Goal: Task Accomplishment & Management: Complete application form

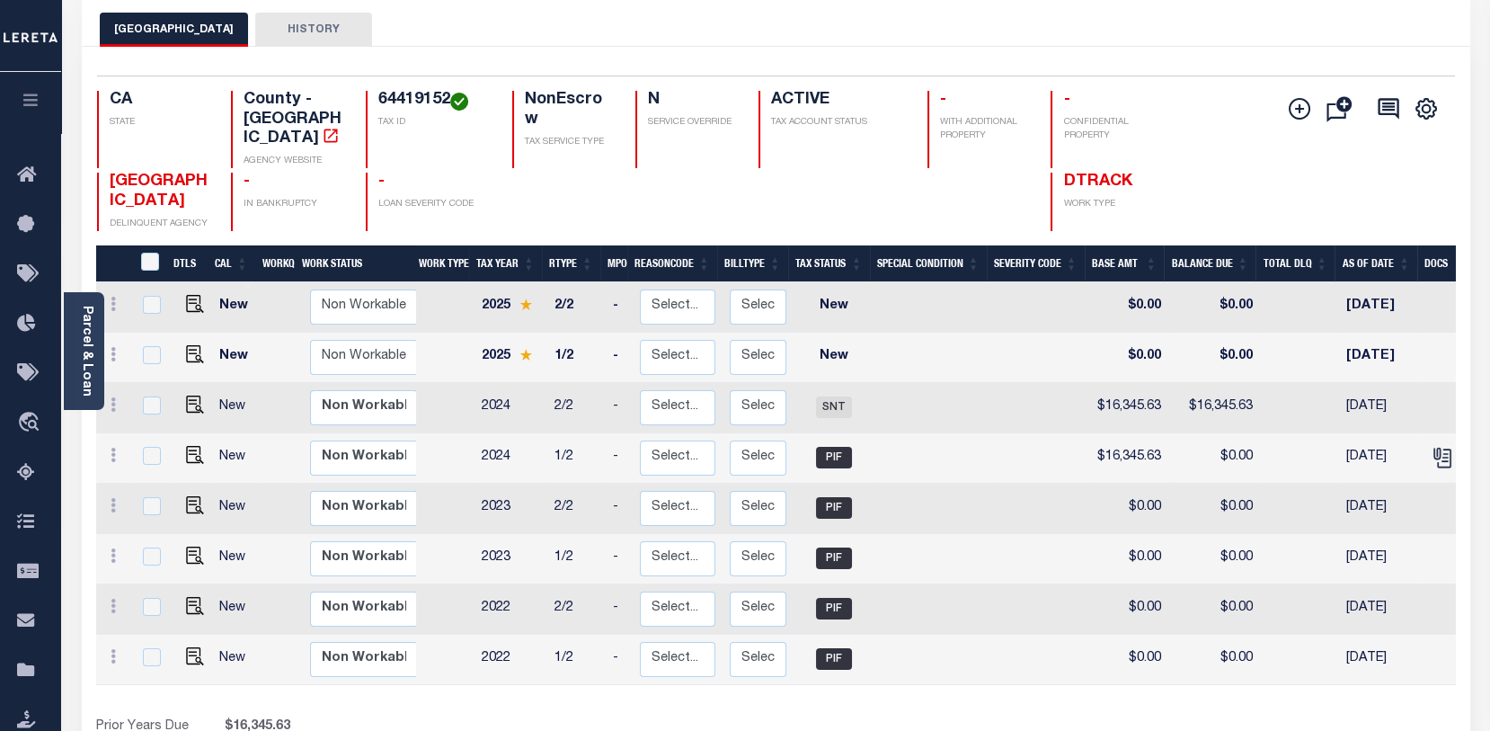
scroll to position [99, 0]
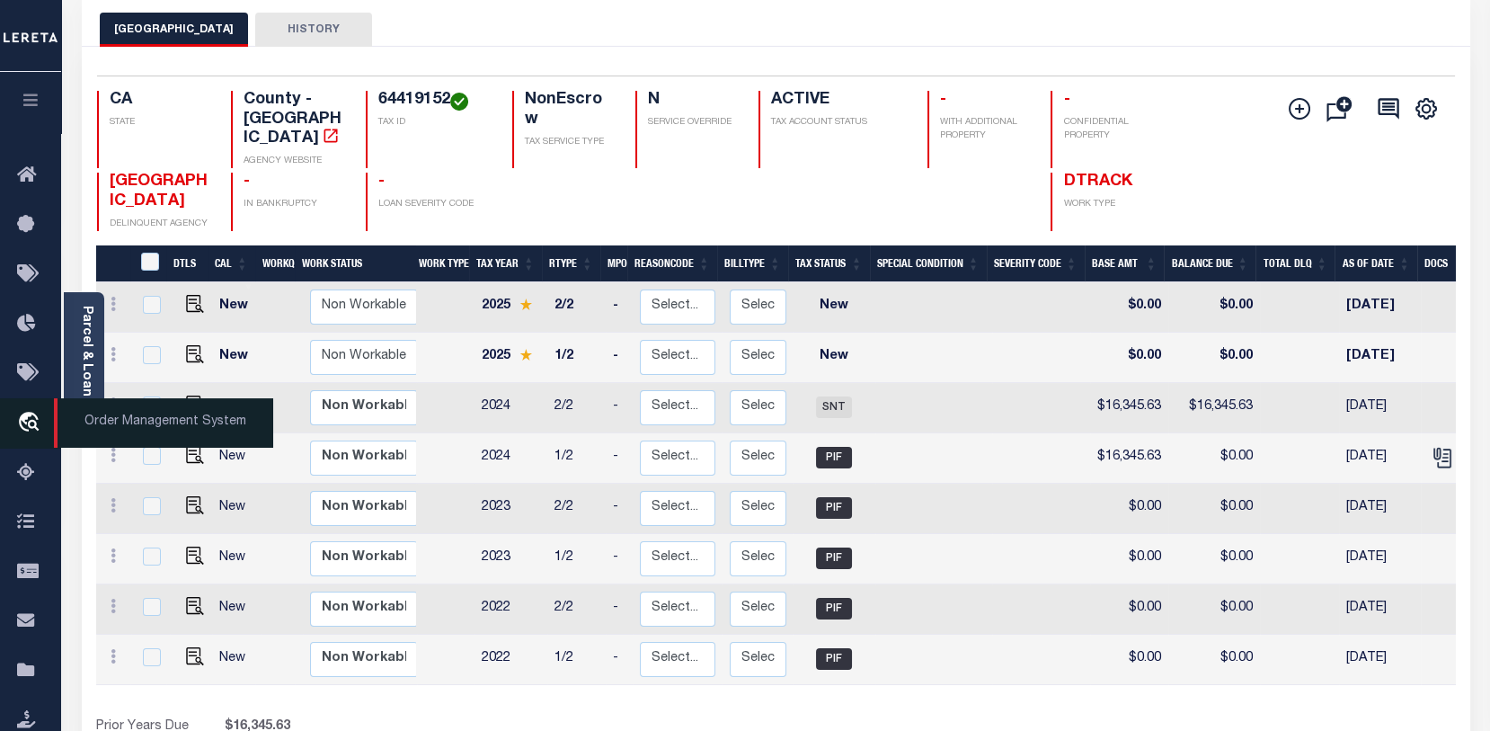
click at [29, 412] on icon "travel_explore" at bounding box center [31, 423] width 29 height 23
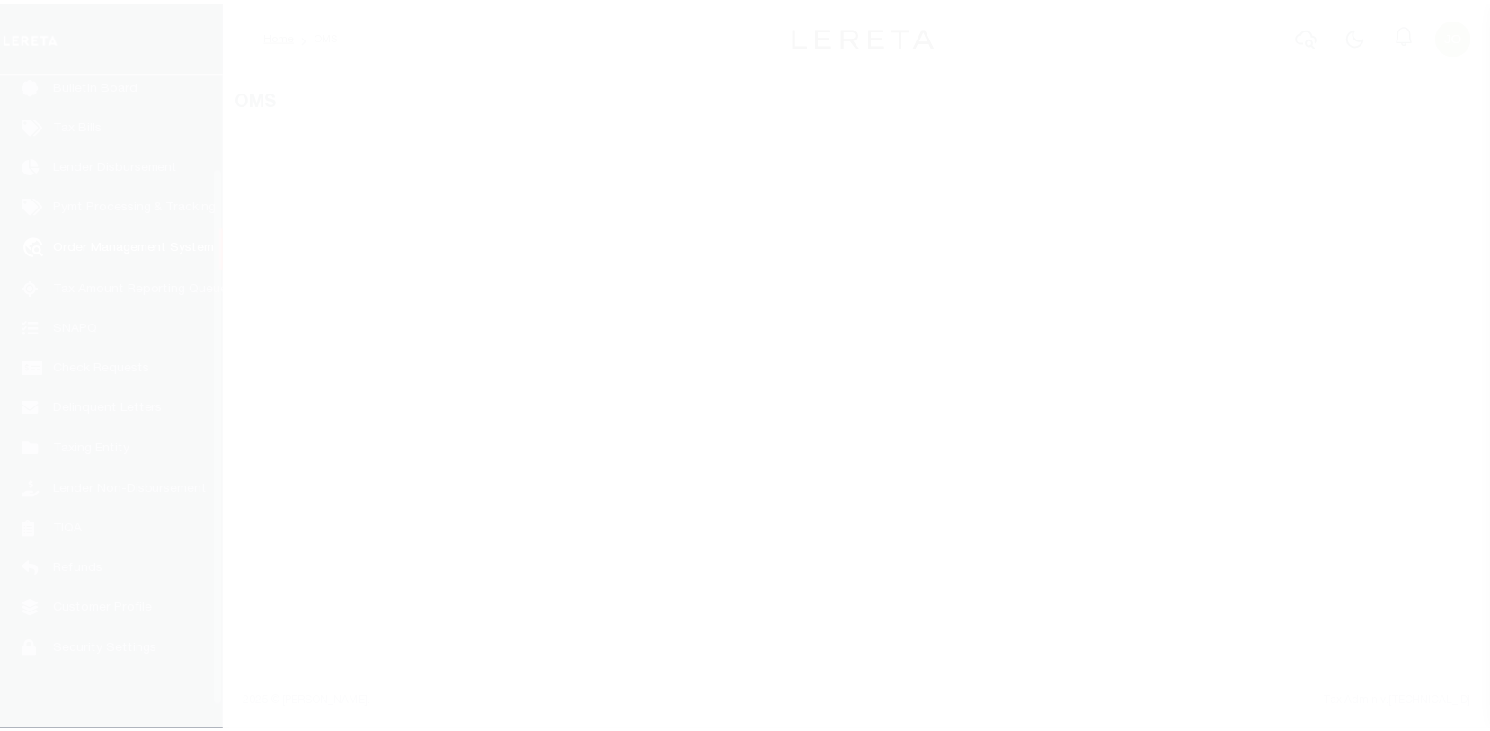
scroll to position [130, 0]
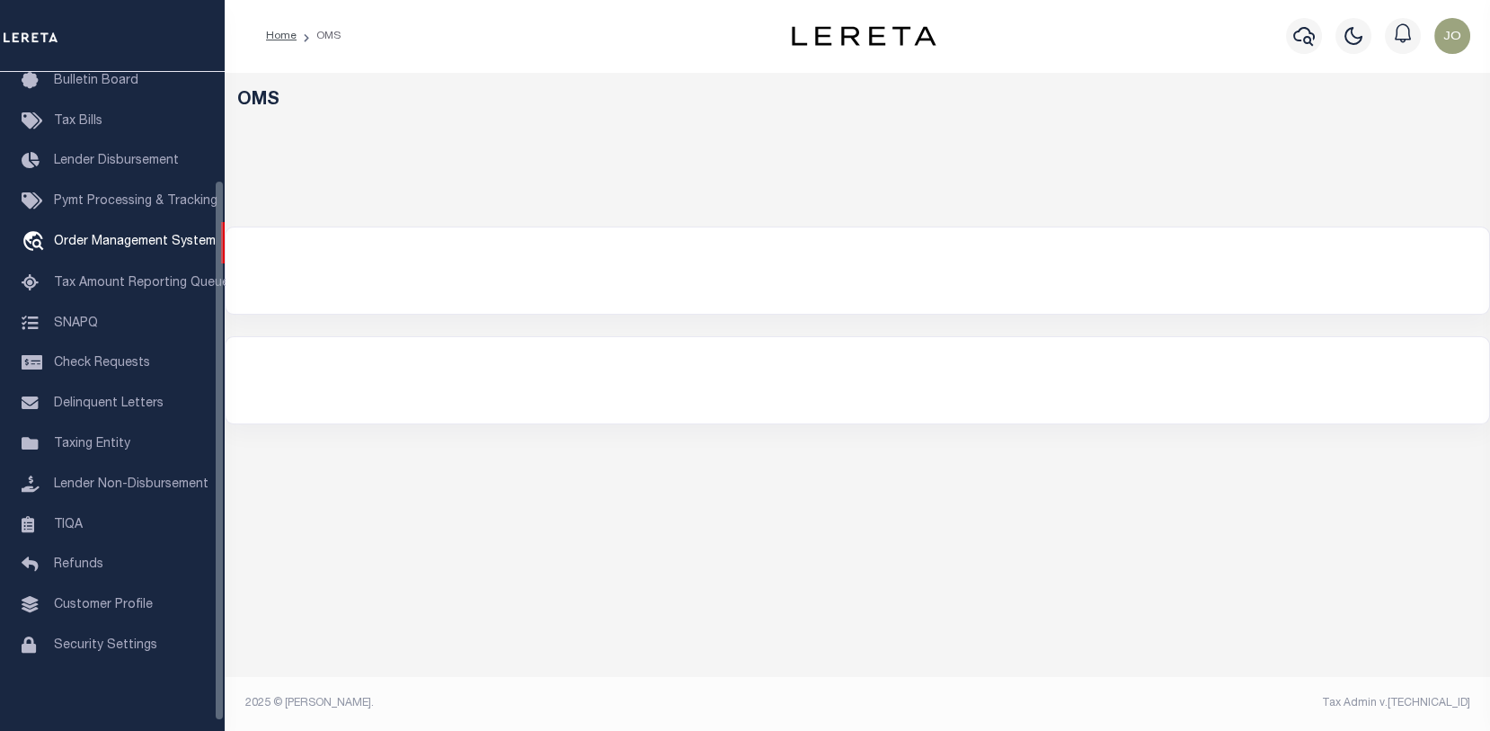
select select "200"
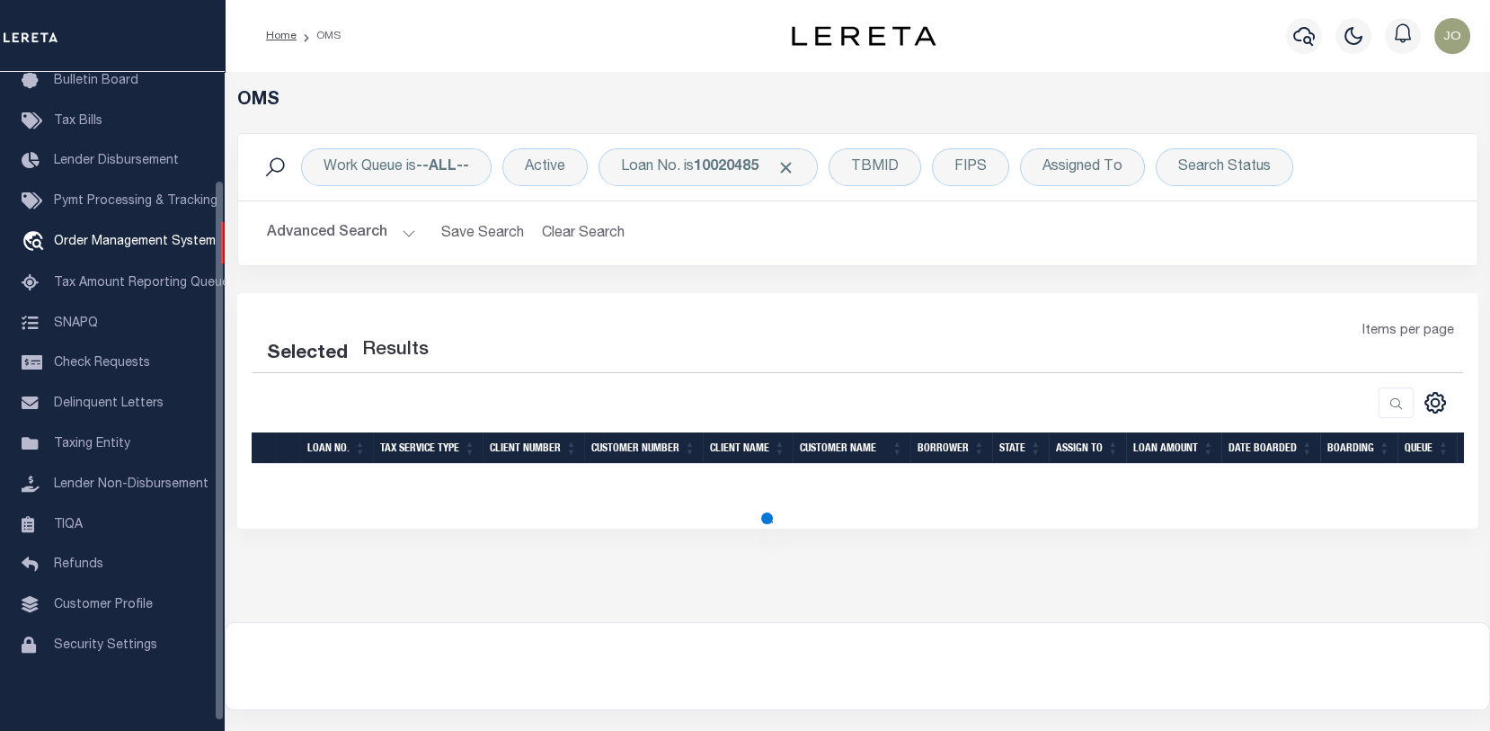
select select "200"
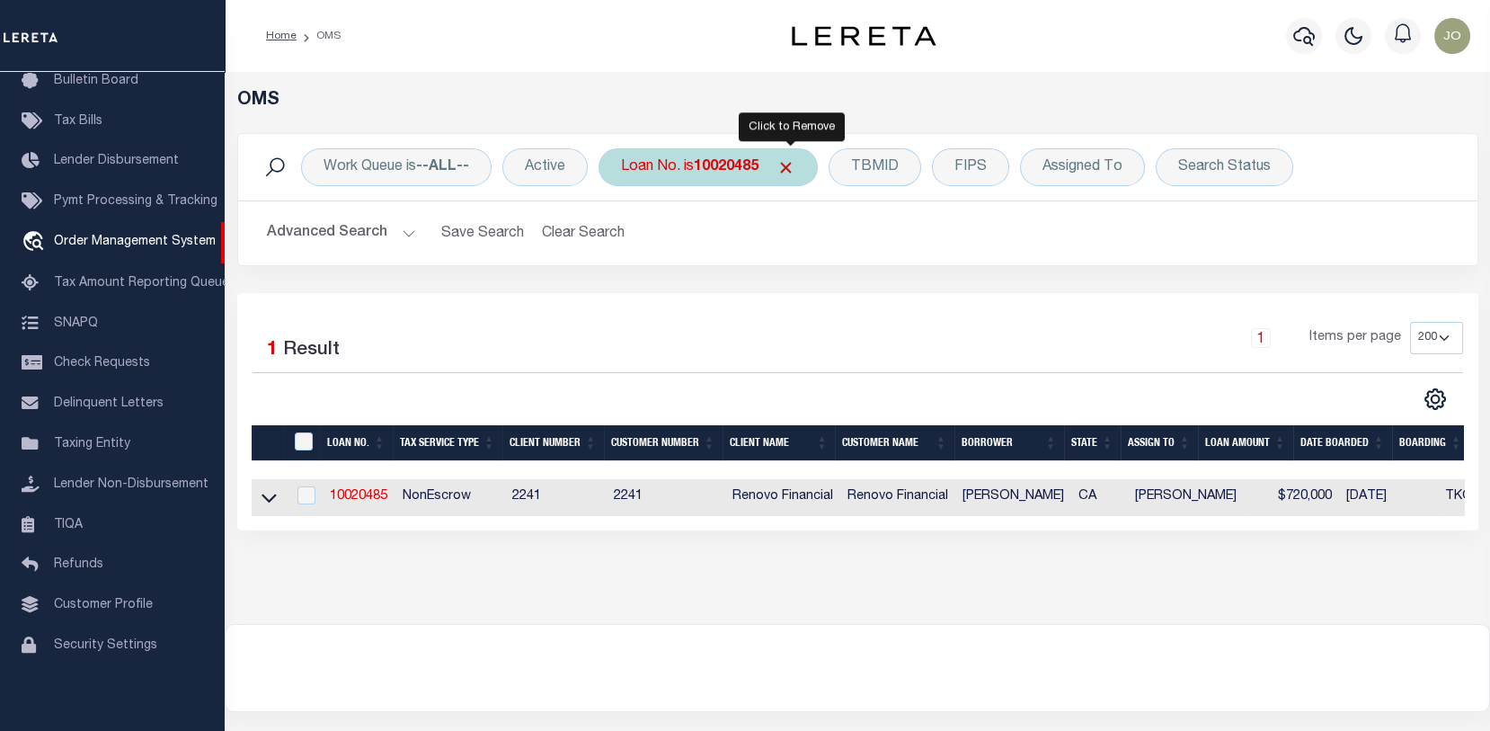
click at [789, 167] on span "Click to Remove" at bounding box center [785, 167] width 19 height 19
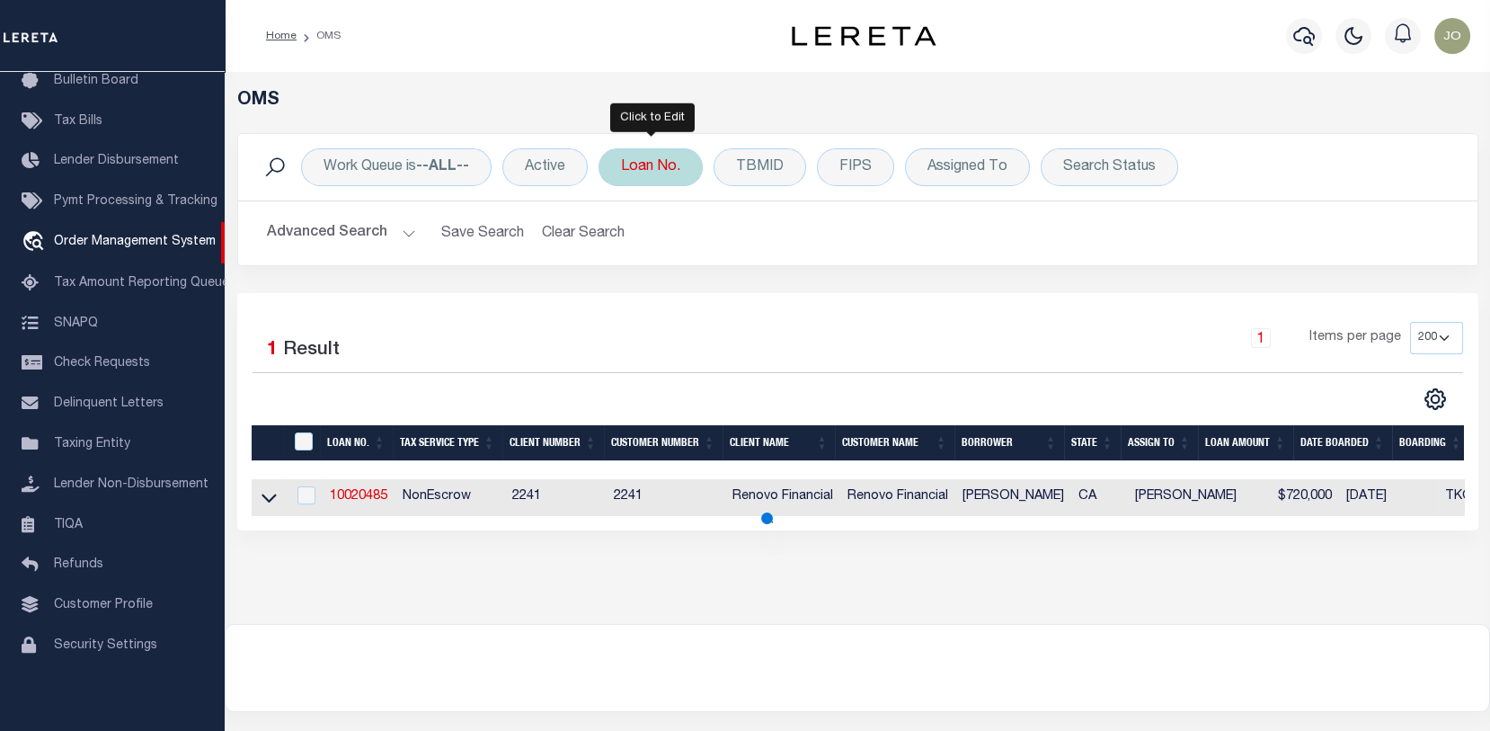
click at [660, 164] on div "Loan No." at bounding box center [650, 167] width 104 height 38
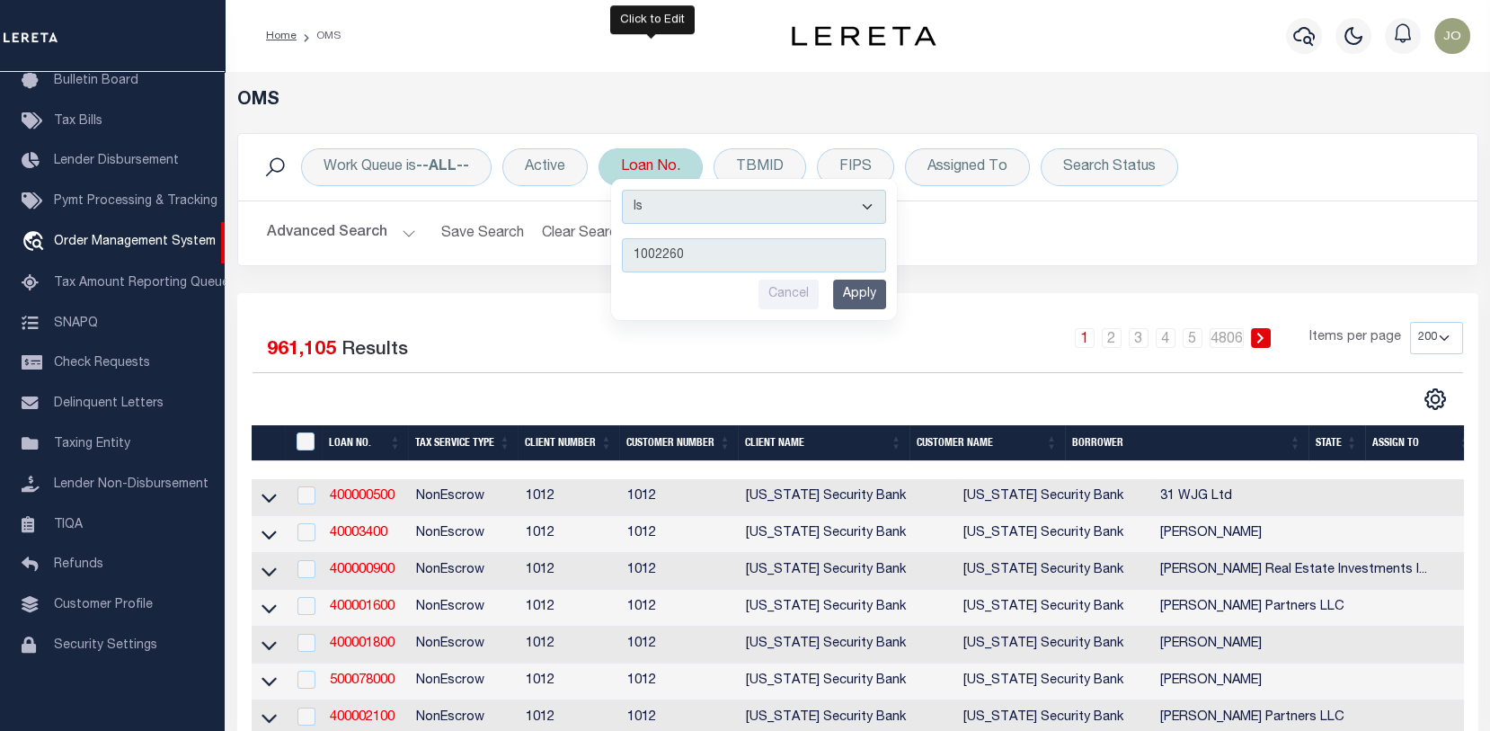
type input "10022603"
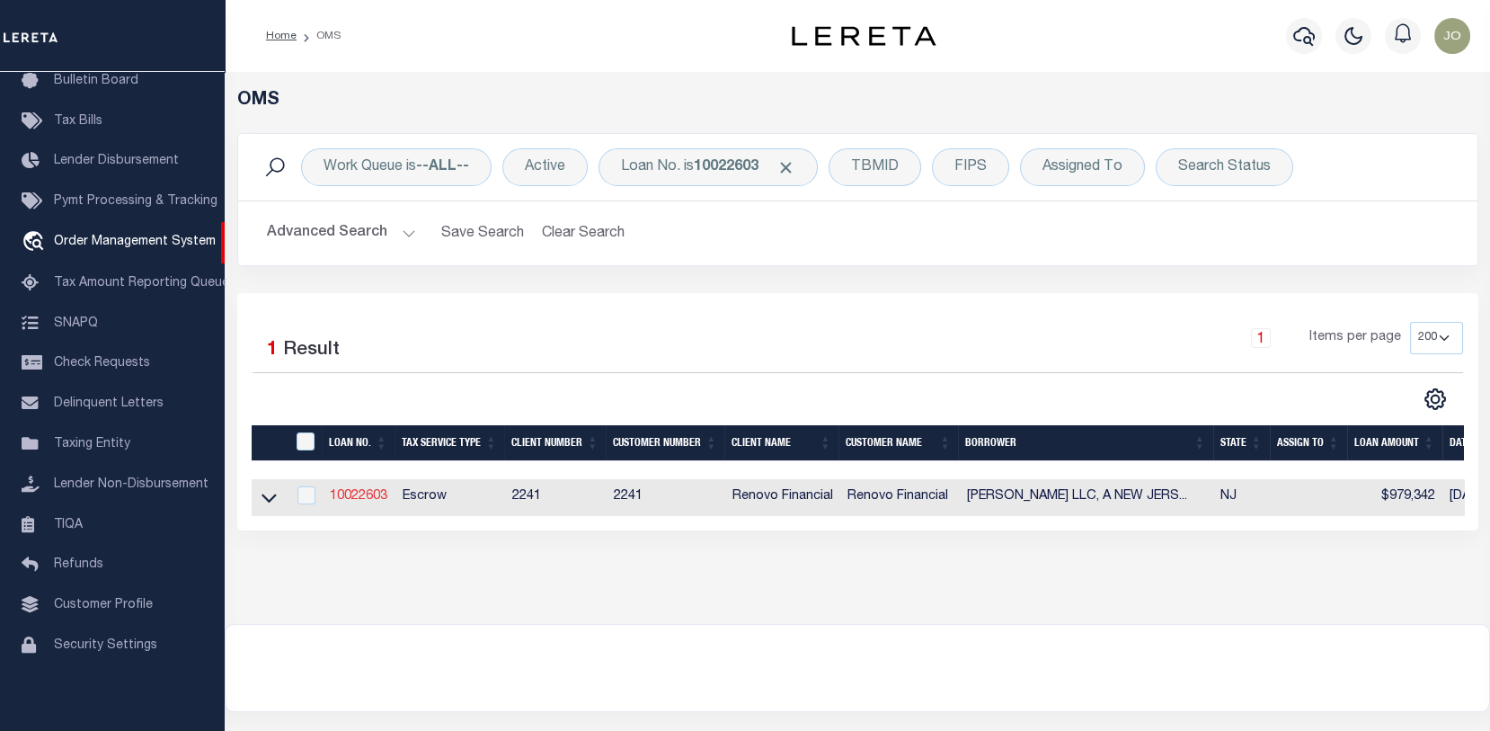
click at [355, 492] on link "10022603" at bounding box center [359, 496] width 58 height 13
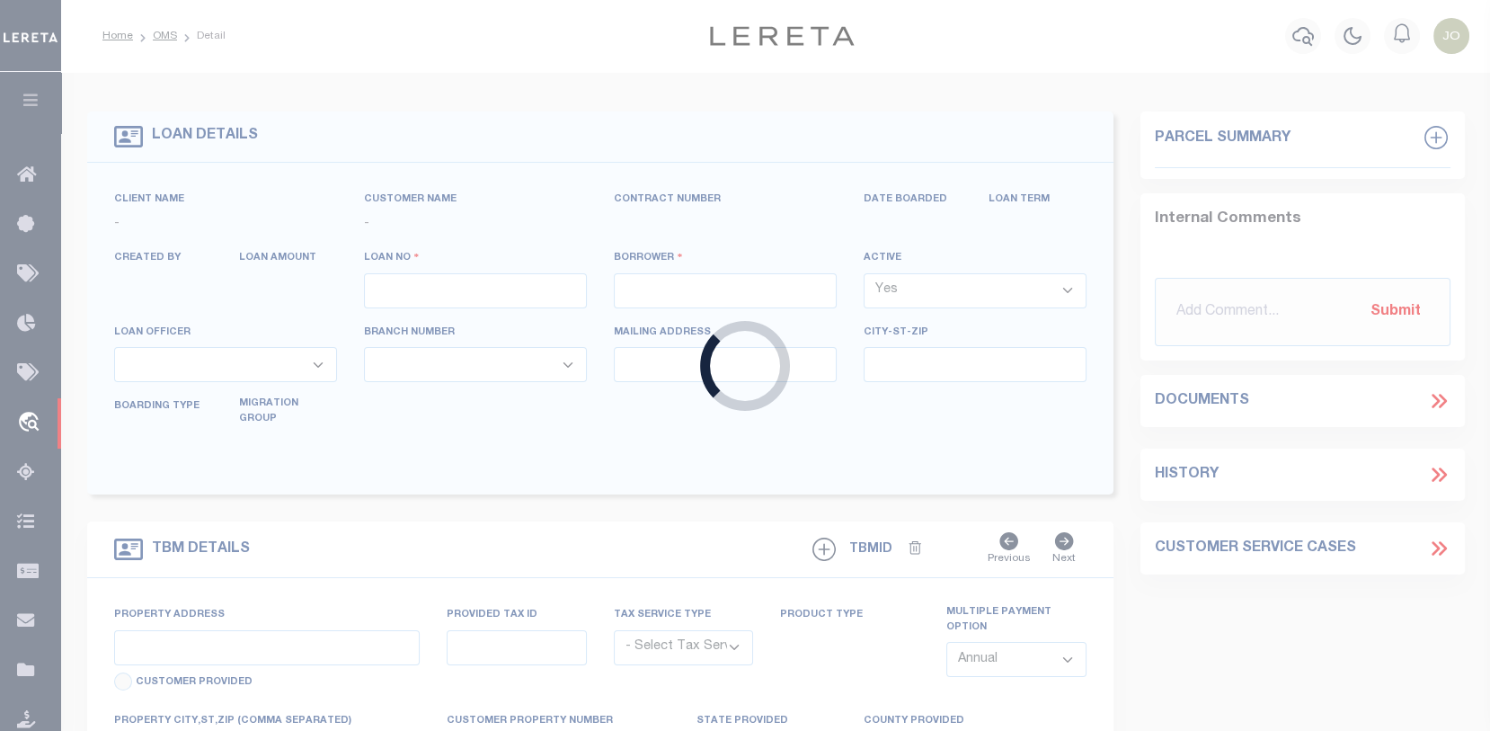
type input "10022603"
type input "BERTRAND WOODS LLC, A NEW JERSEY LIMITED LIABILITY COMP"
select select
select select "400"
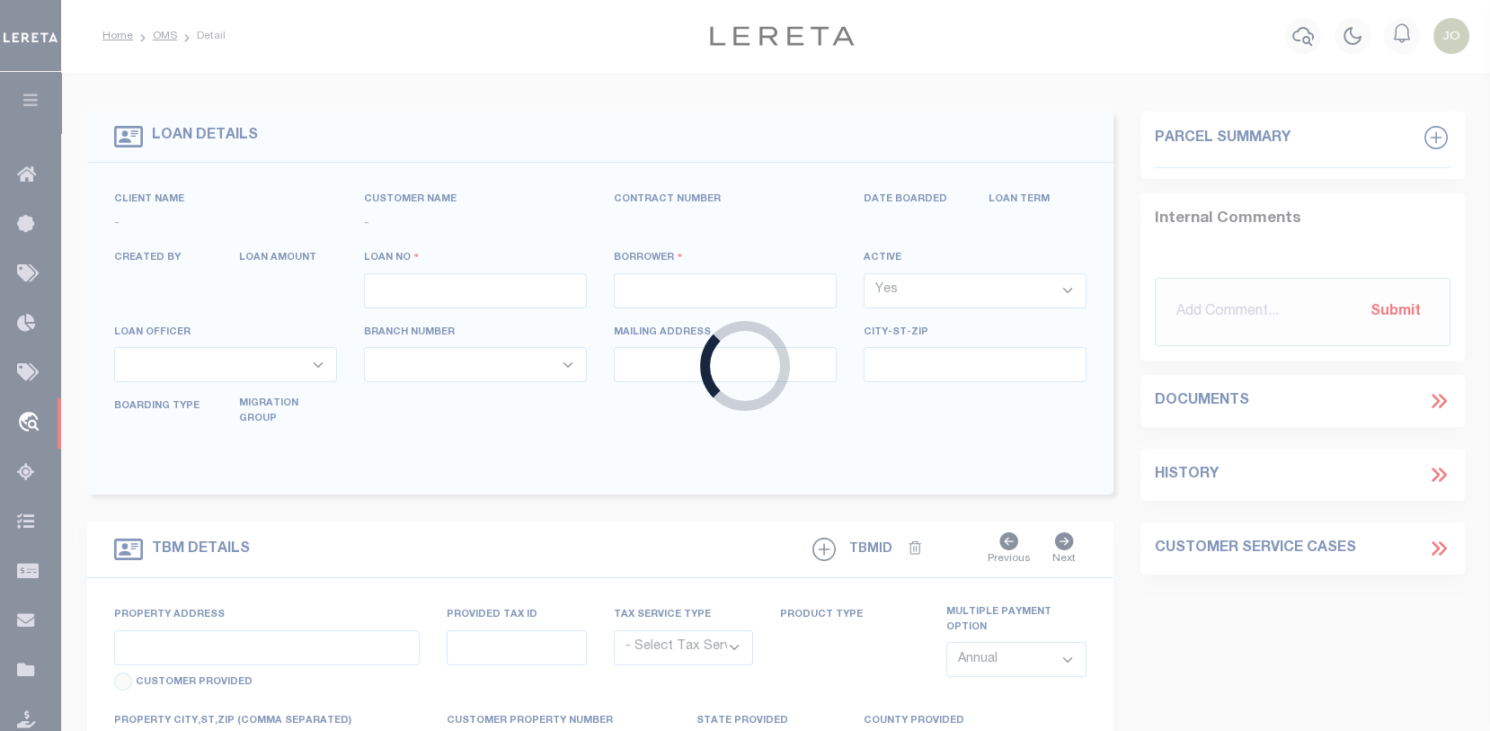
select select "Escrow"
select select "25067"
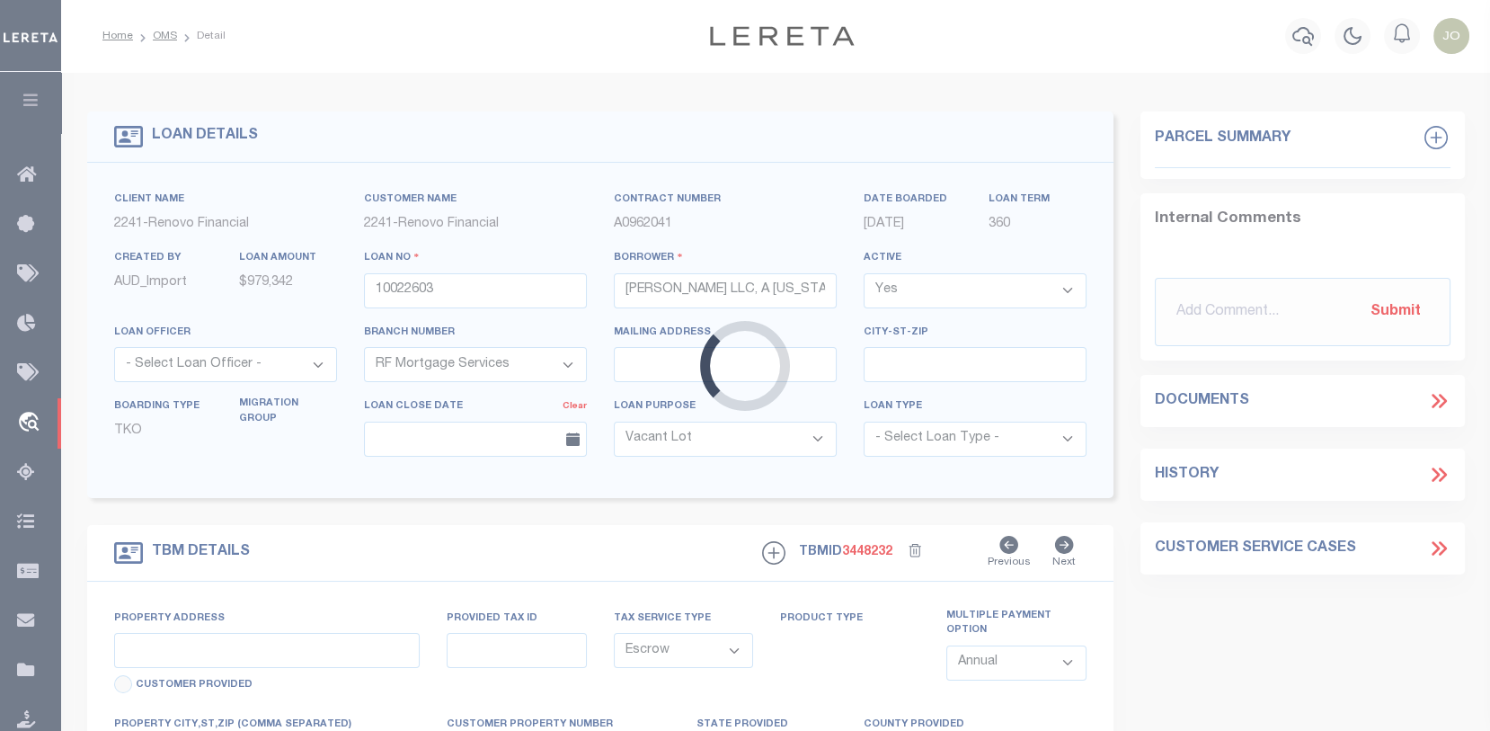
type input "285 BERTRAND AVE"
select select
type input "PERTH AMBOY, NJ 08861"
type input "a0kUS00000Bow8v"
type input "NJ"
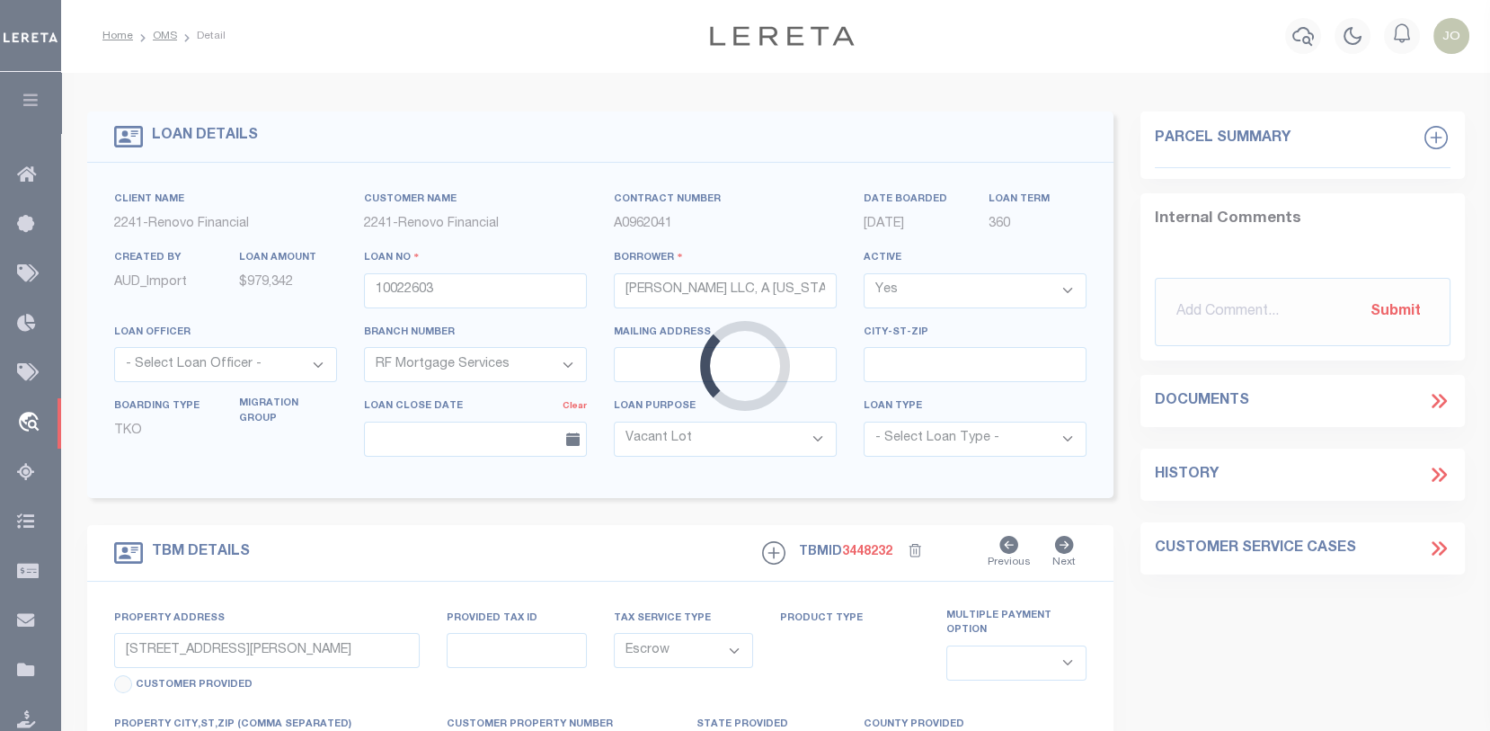
select select
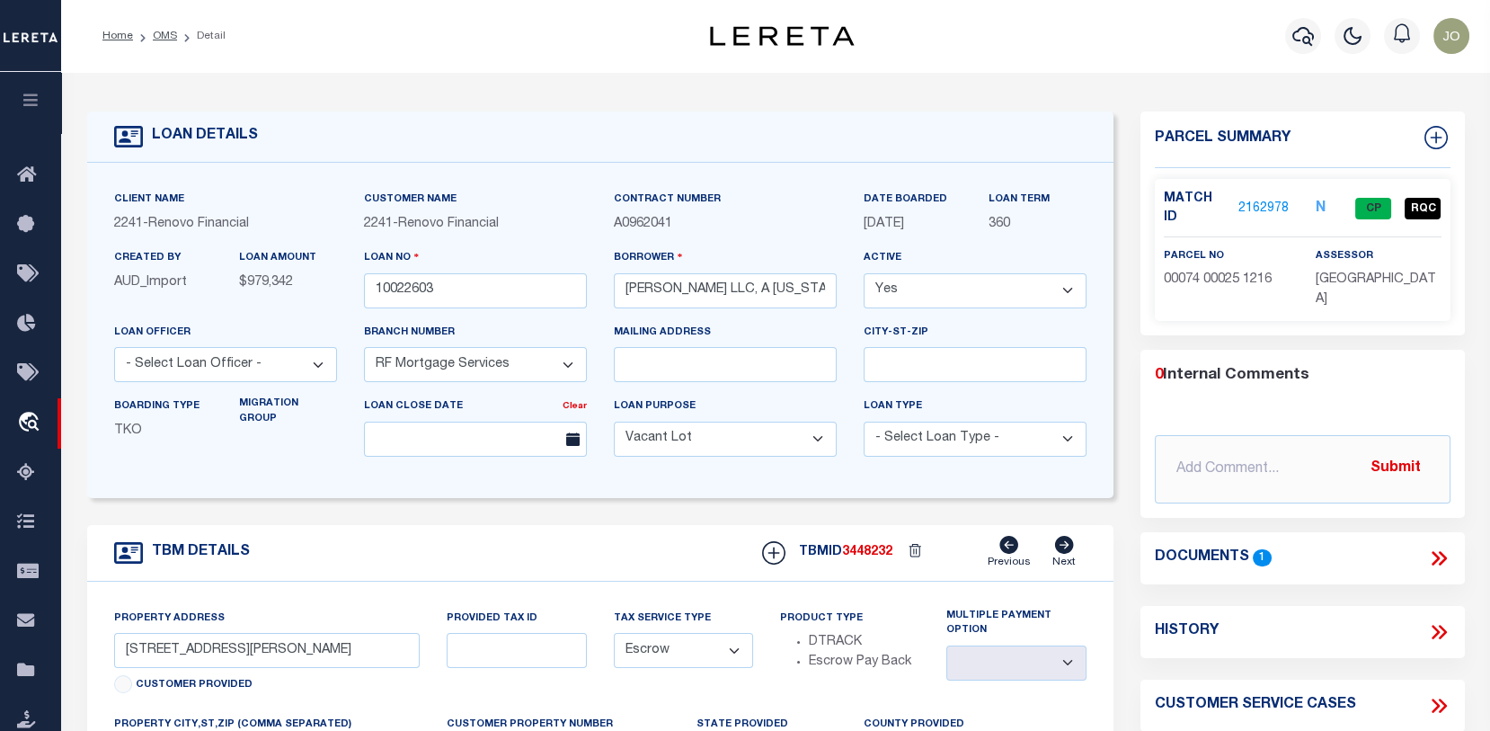
click at [1269, 207] on link "2162978" at bounding box center [1263, 208] width 50 height 19
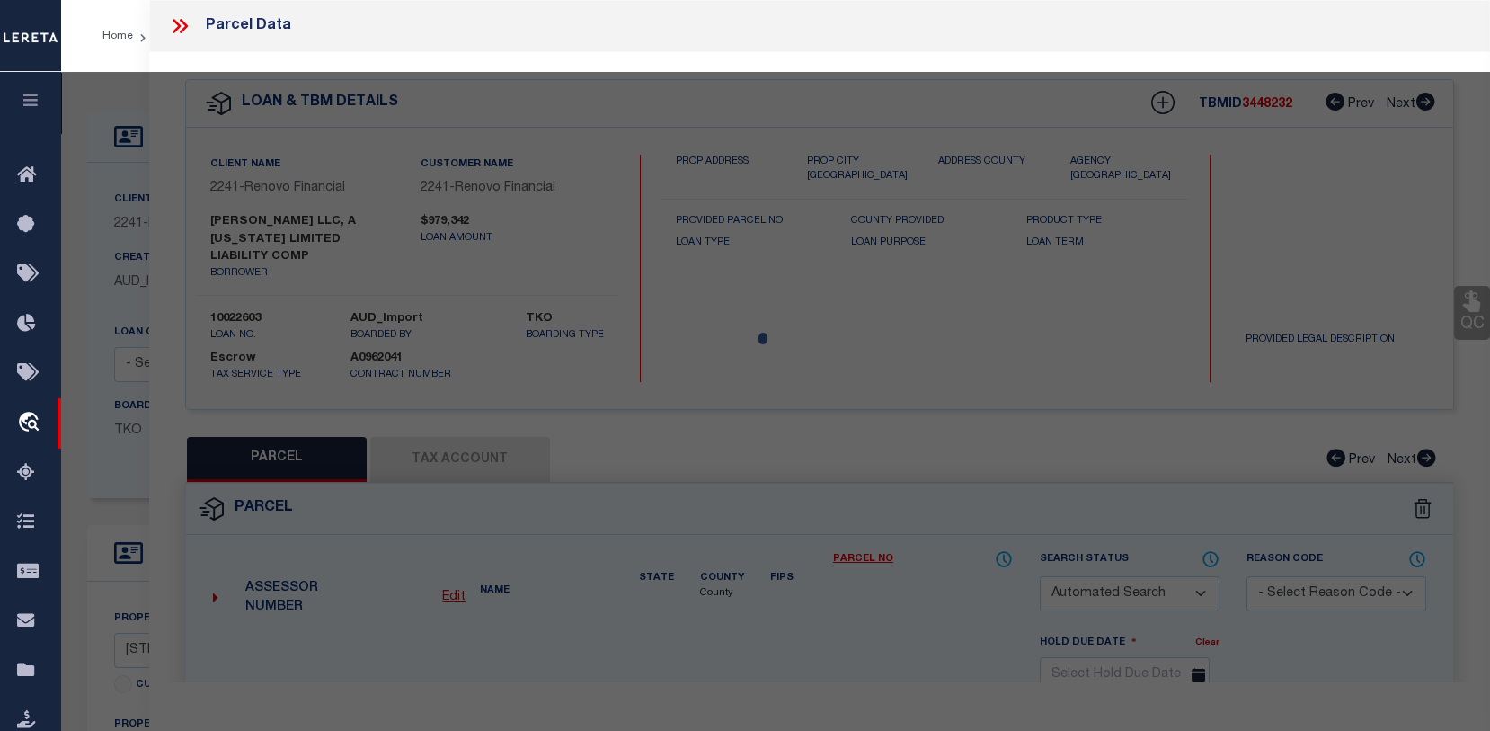
checkbox input "false"
select select "CP"
type input "BERTRAND WOODS LLC"
select select "AGW"
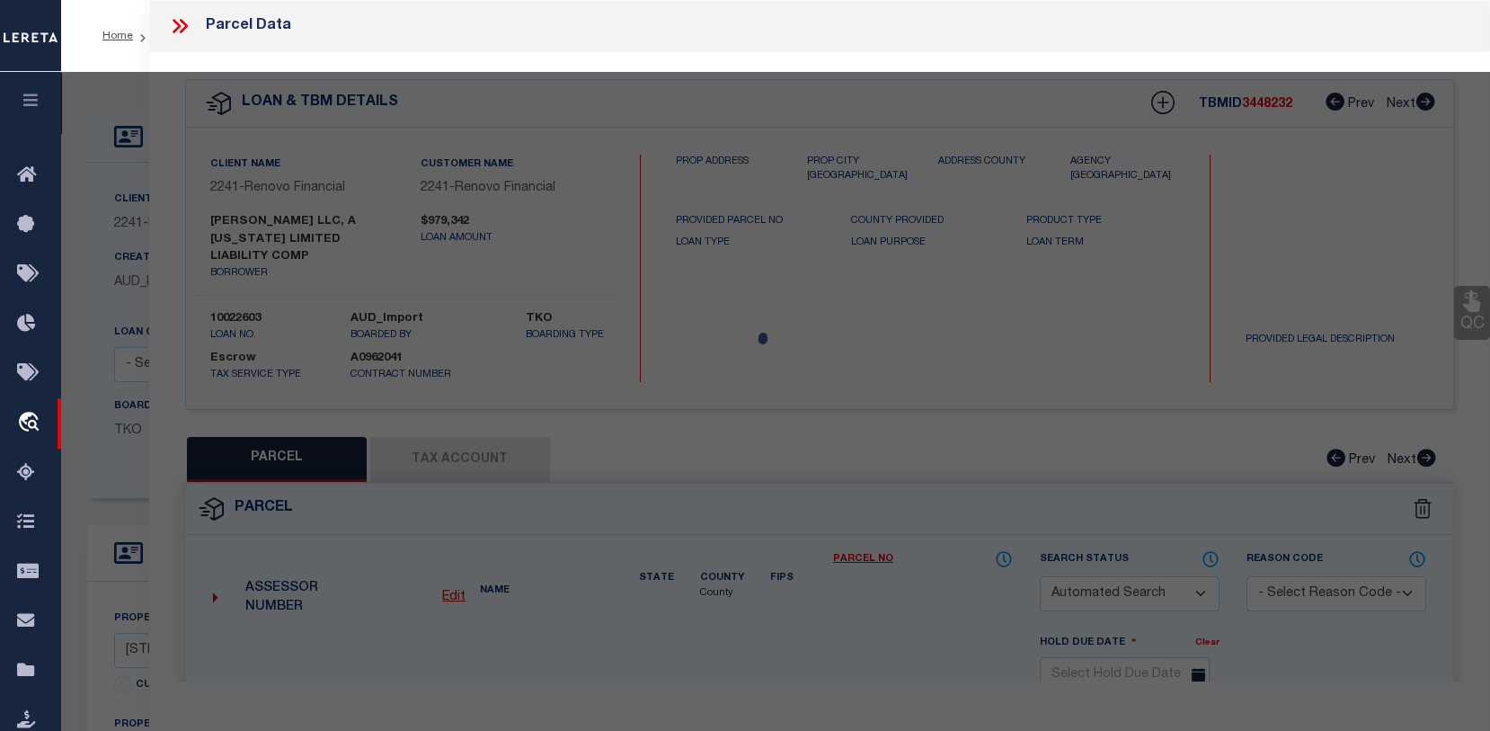
select select "ADD"
type input "285 BERTRAND AVE"
checkbox input "false"
type input "PERTH AMBOY, NJ 08861"
type textarea "LOT:25 BLK:74 DIST:16 CITY/MUNI/TWP:PERTH AMBOY CITY MAP REF:TAX MAP 20"
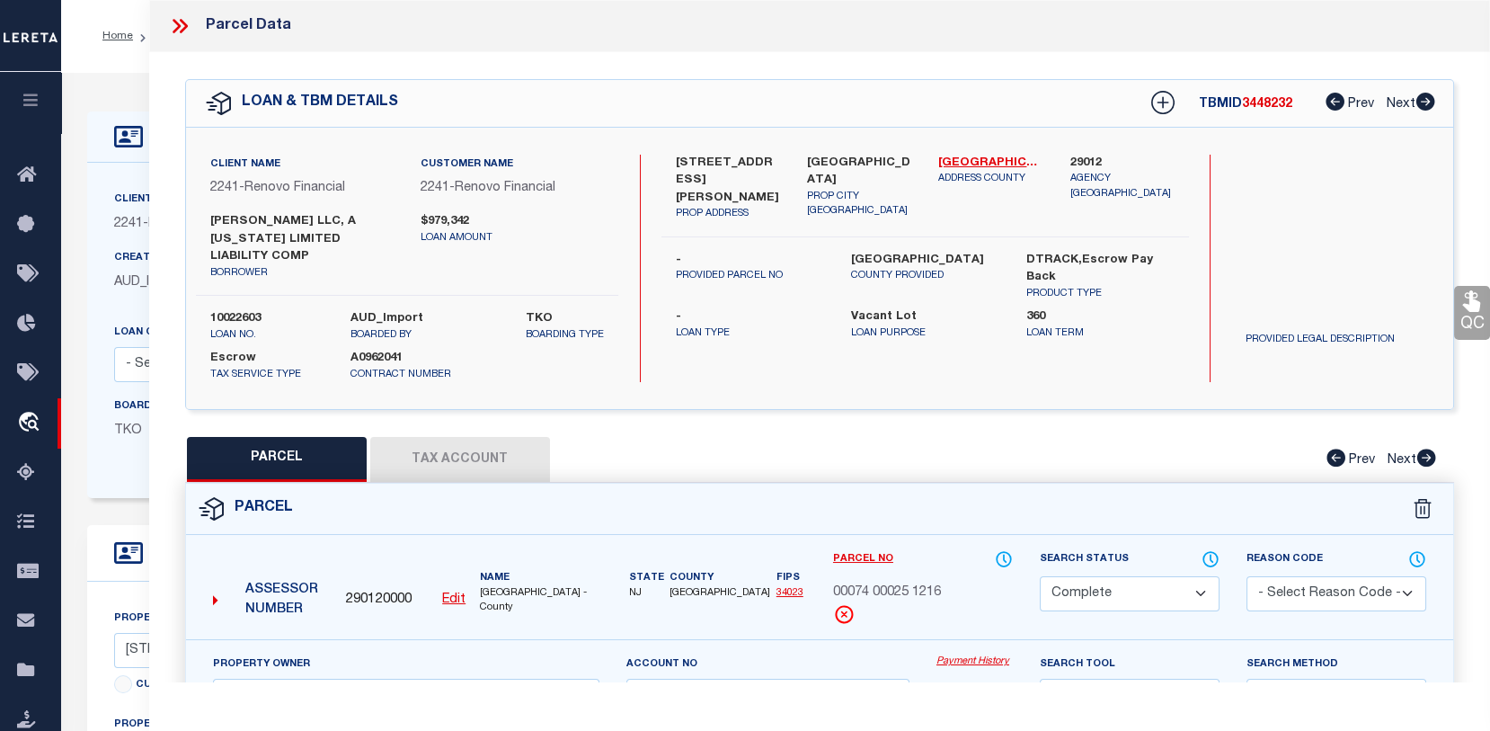
click at [962, 669] on link "Payment History" at bounding box center [974, 661] width 76 height 15
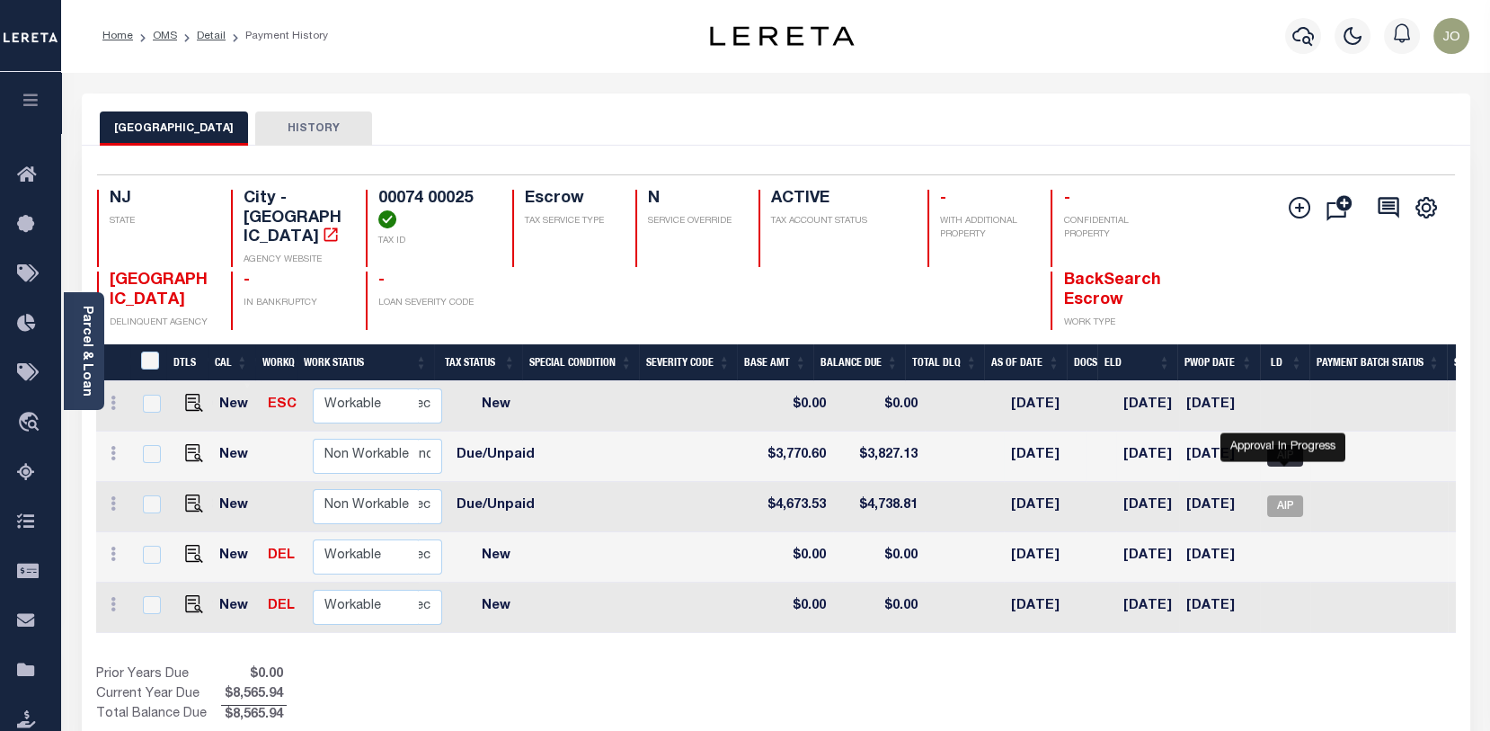
click at [1286, 456] on span "AIP" at bounding box center [1285, 456] width 36 height 22
checkbox input "true"
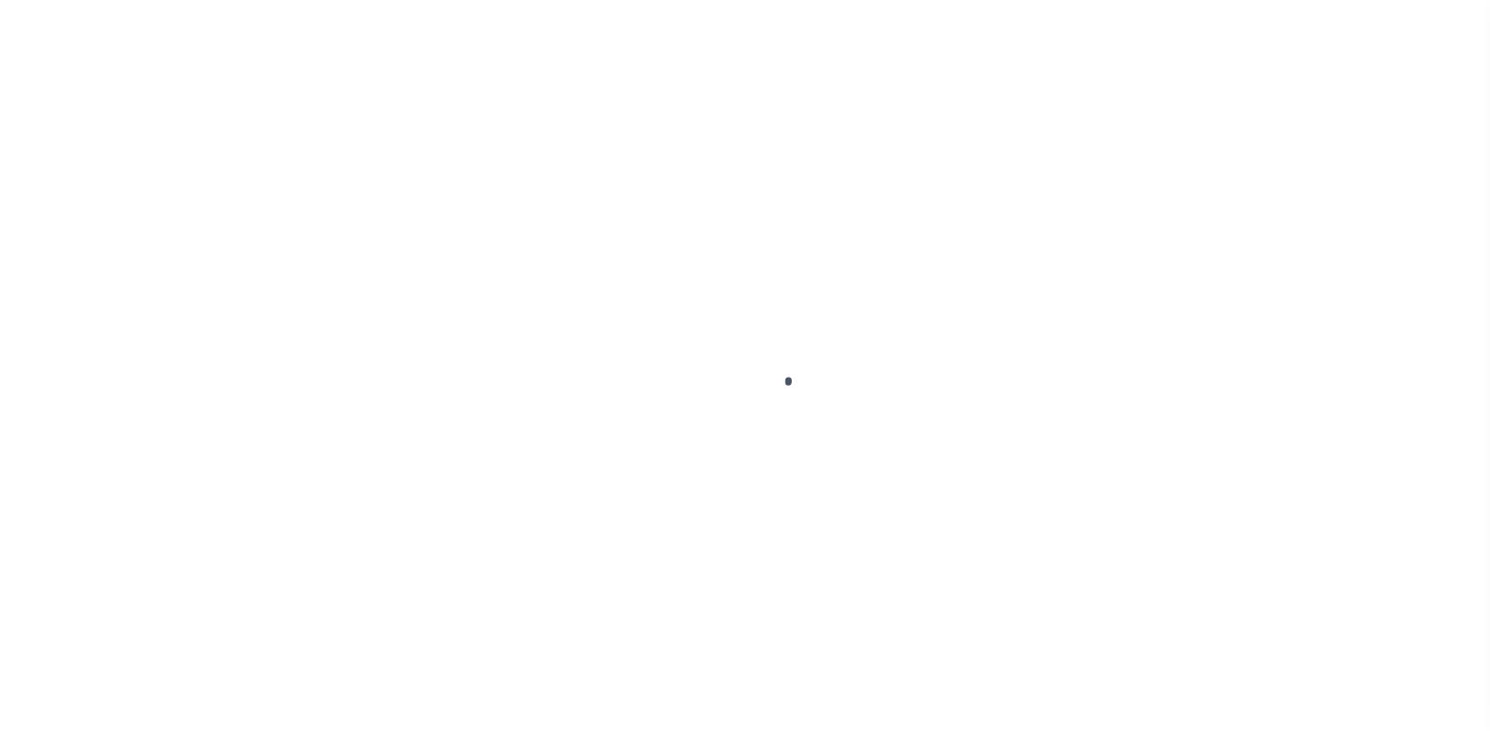
select select "CP"
select select "AGW"
select select "ADD"
select select "400"
select select "Escrow"
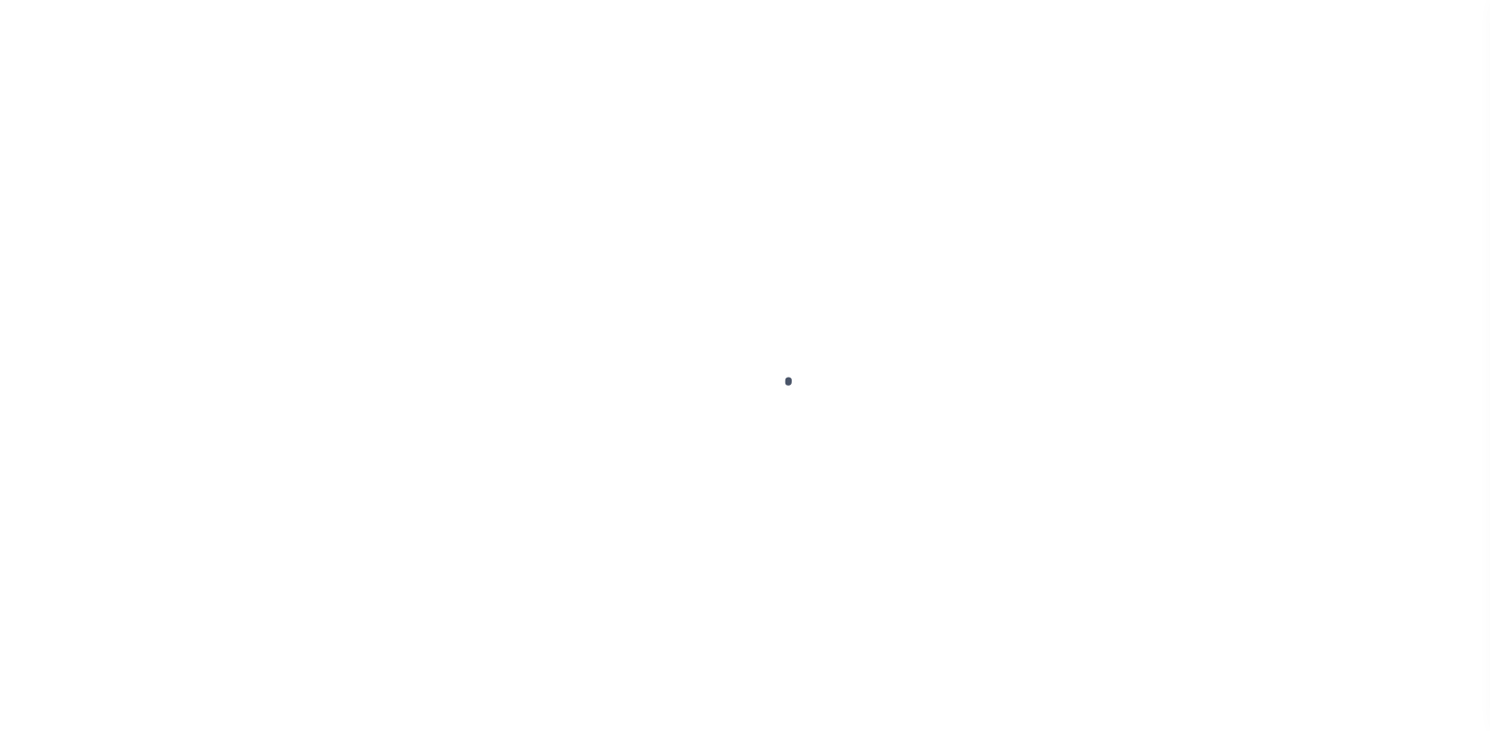
select select
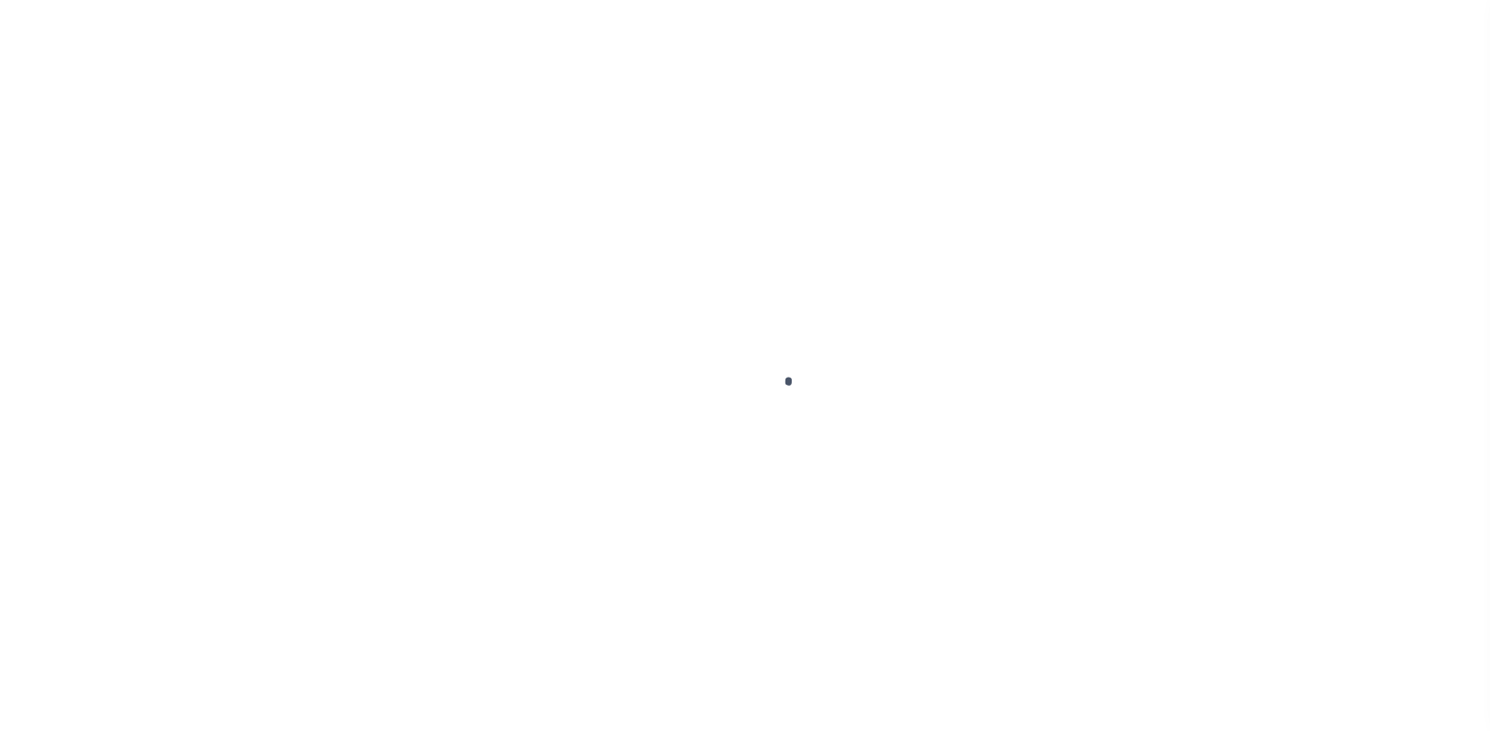
select select "25067"
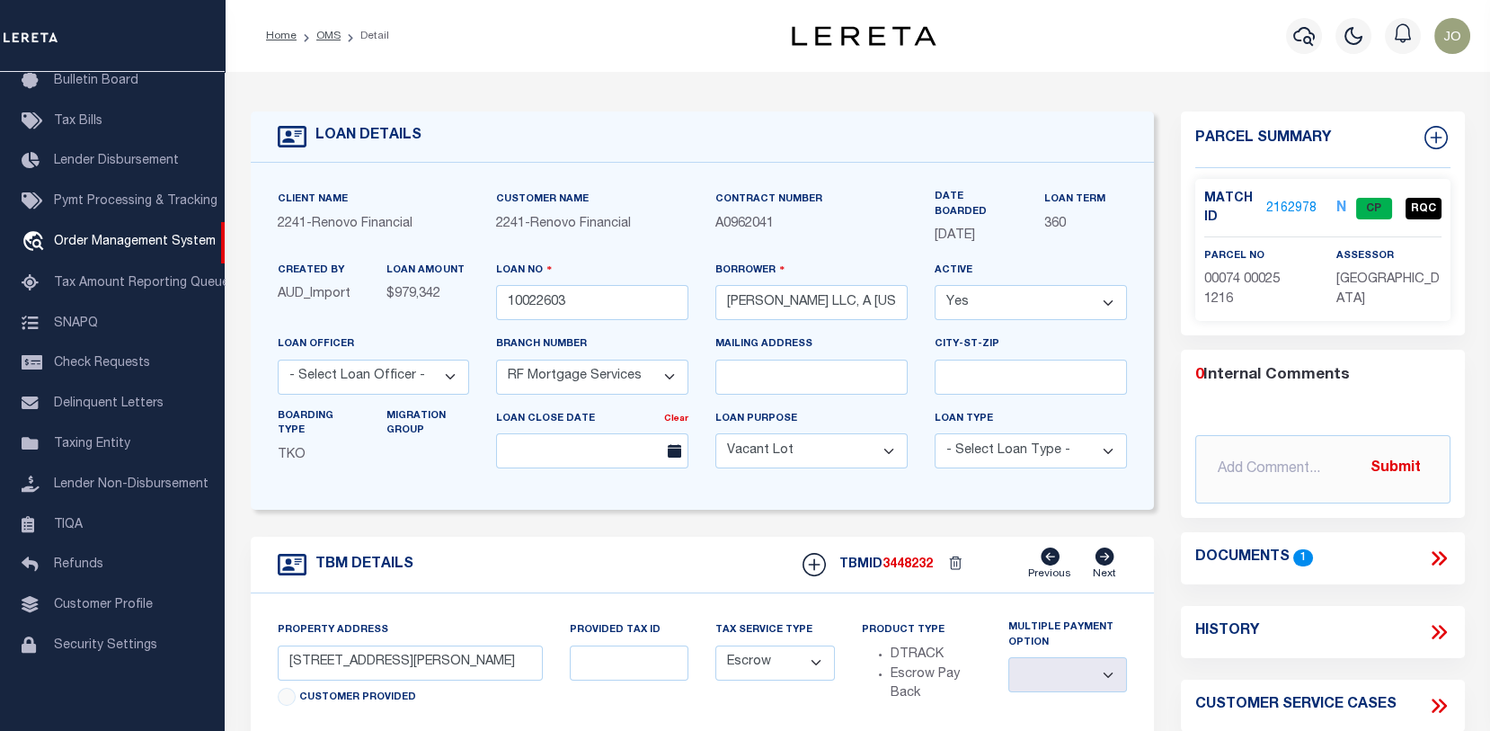
click at [1279, 201] on link "2162978" at bounding box center [1291, 208] width 50 height 19
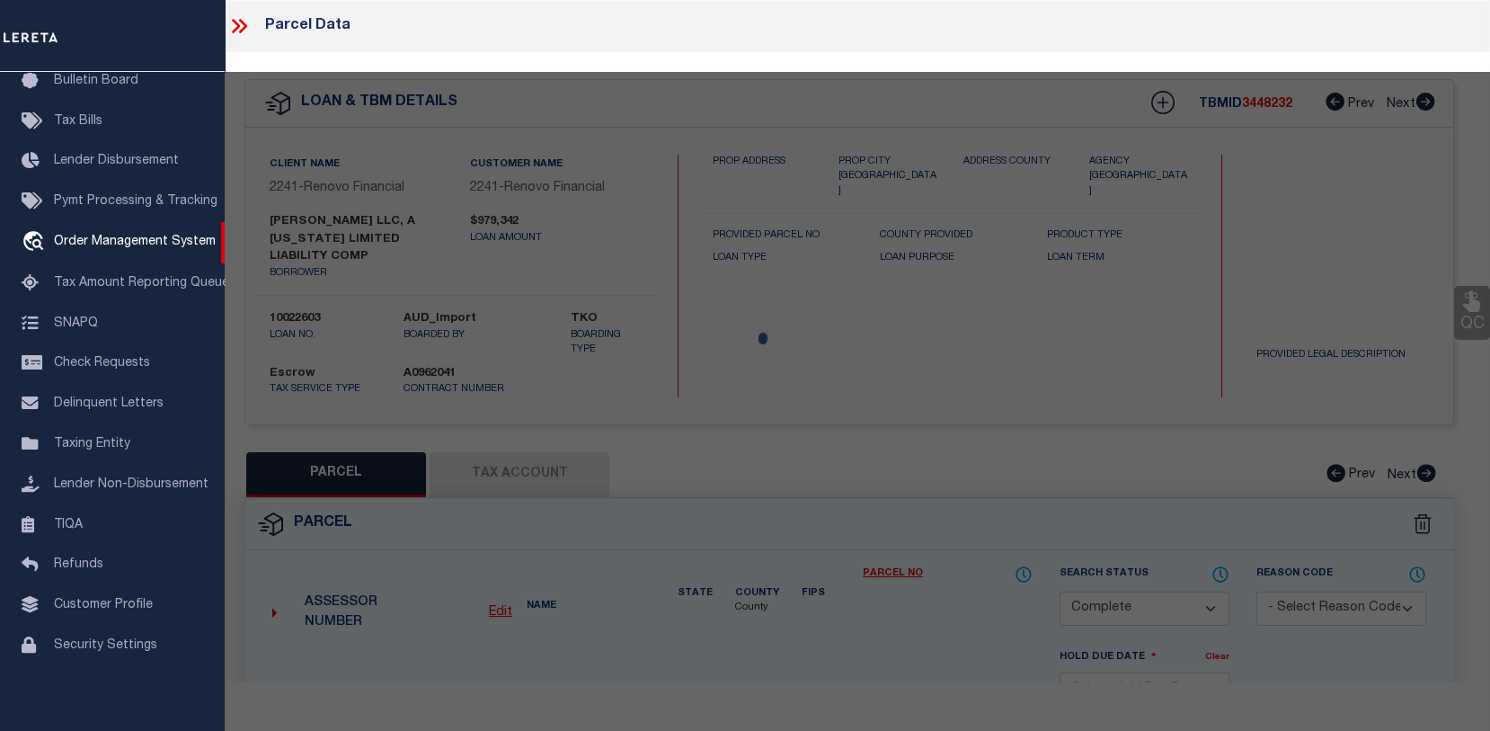
select select "AS"
select select
checkbox input "false"
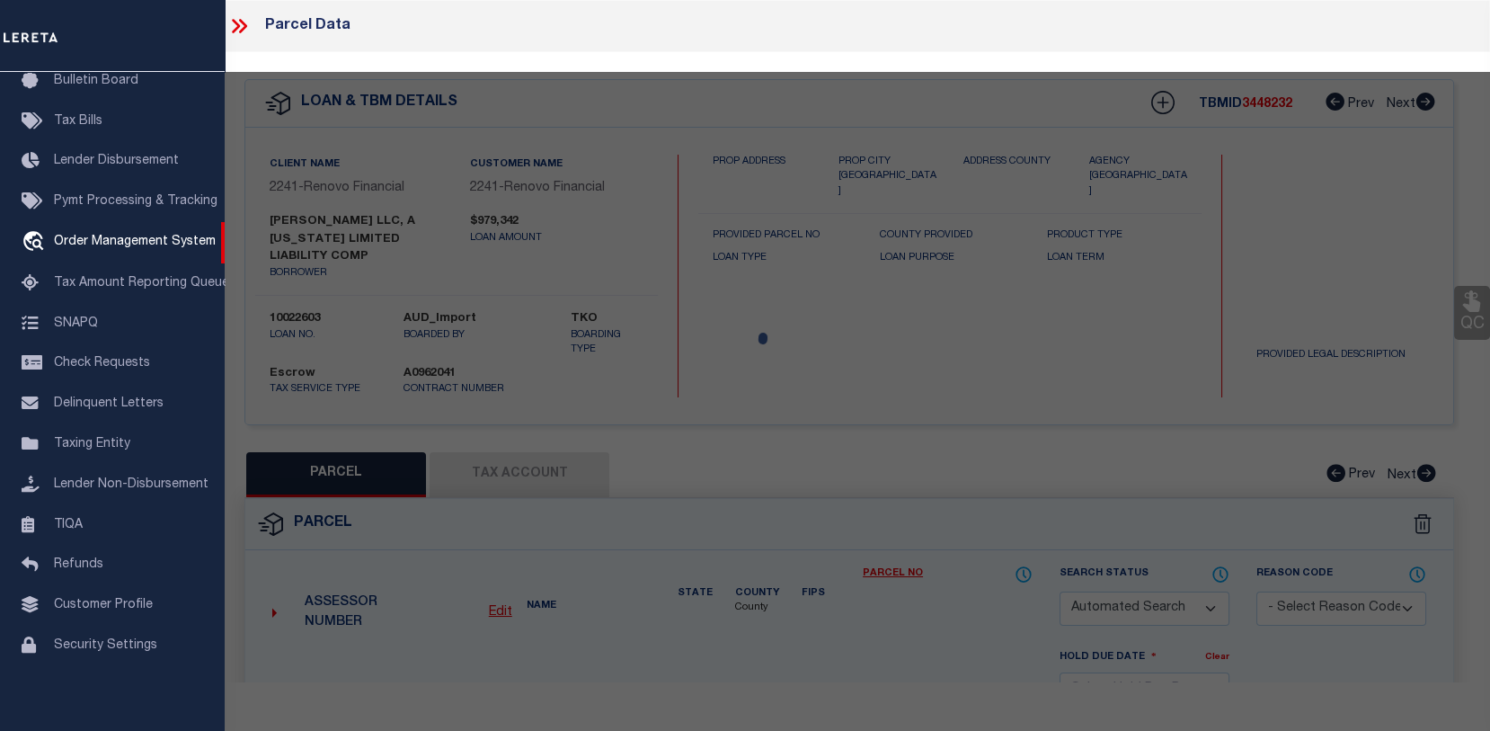
select select "CP"
type input "BERTRAND WOODS LLC"
select select "AGW"
select select "ADD"
type input "285 BERTRAND AVE"
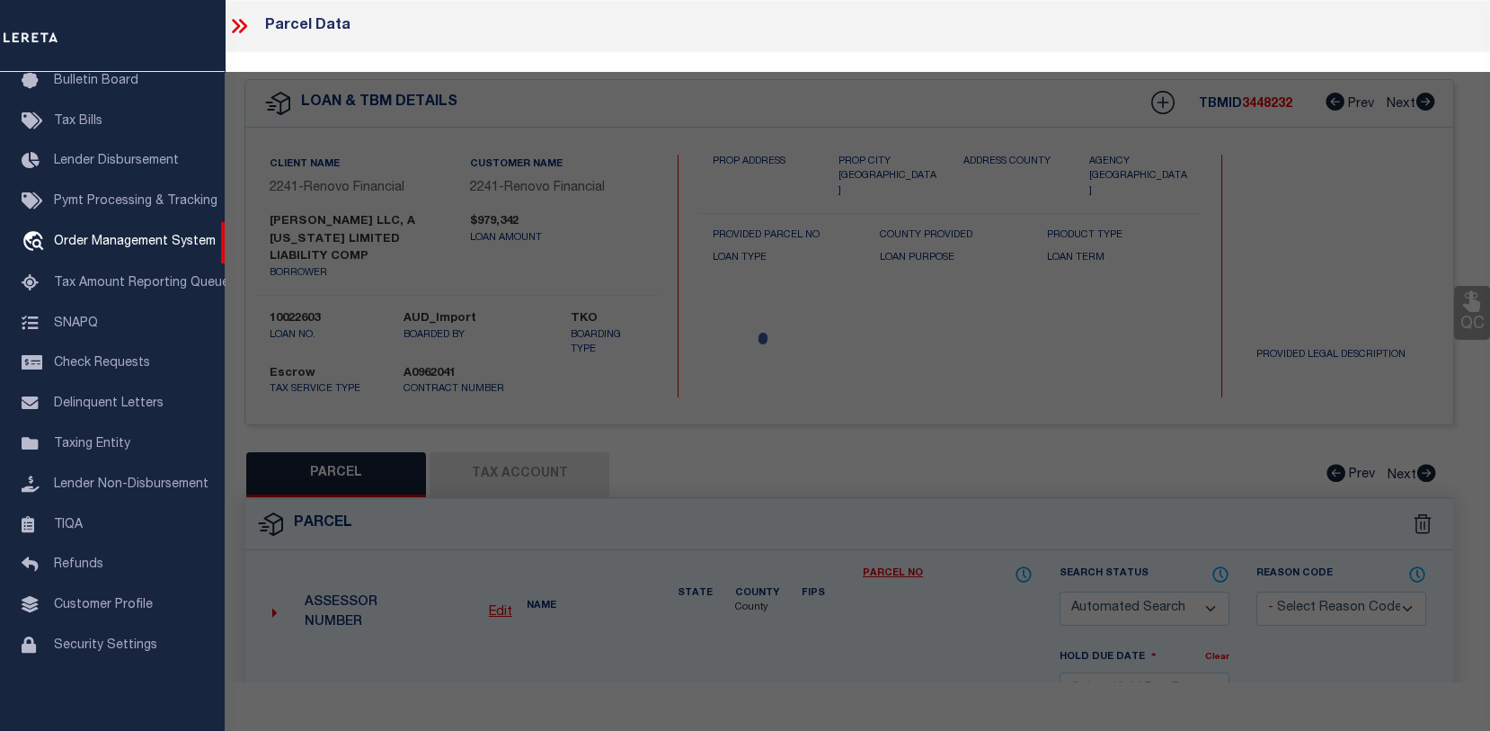
checkbox input "false"
type input "PERTH AMBOY, NJ 08861"
type textarea "LOT:25 BLK:74 DIST:16 CITY/MUNI/TWP:PERTH AMBOY CITY MAP REF:TAX MAP 20"
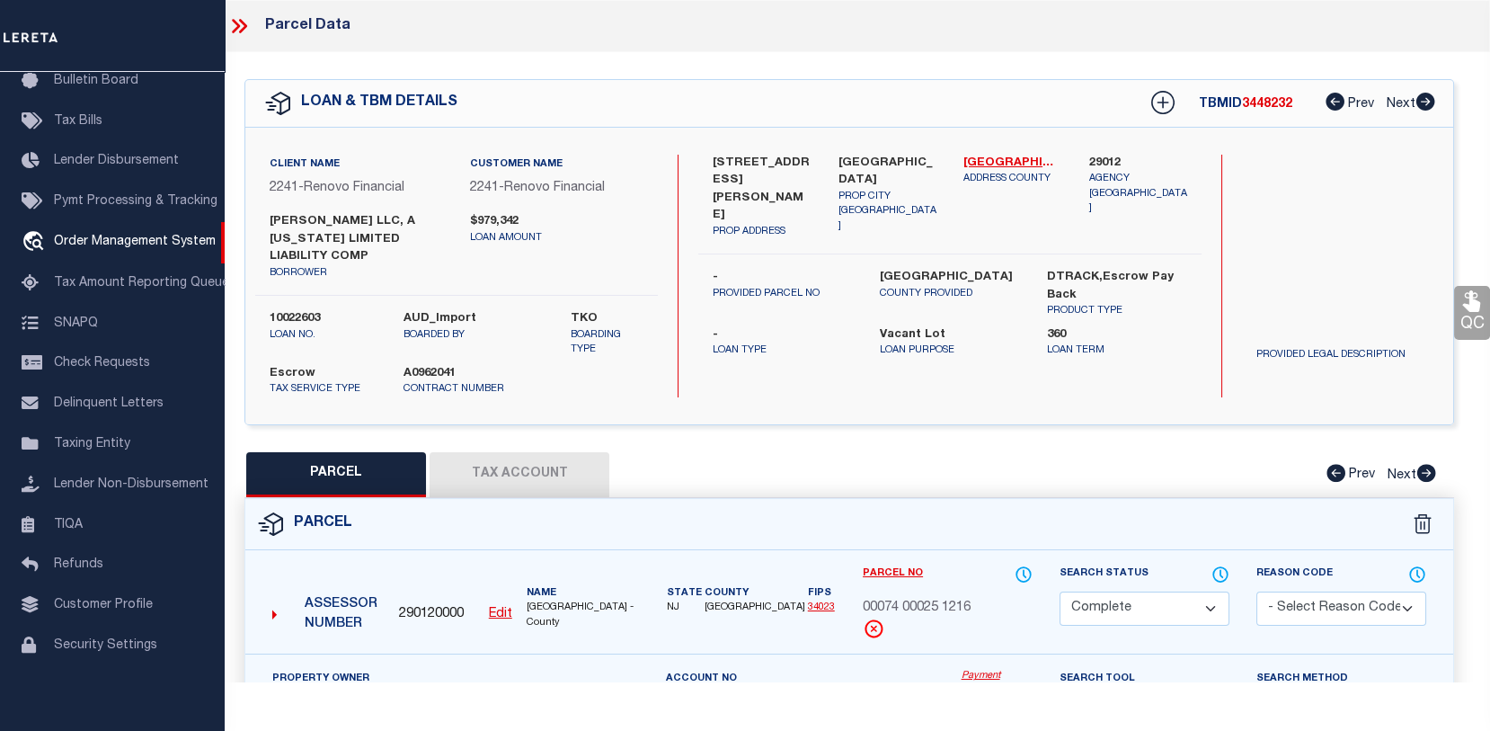
click at [533, 465] on button "Tax Account" at bounding box center [520, 474] width 180 height 45
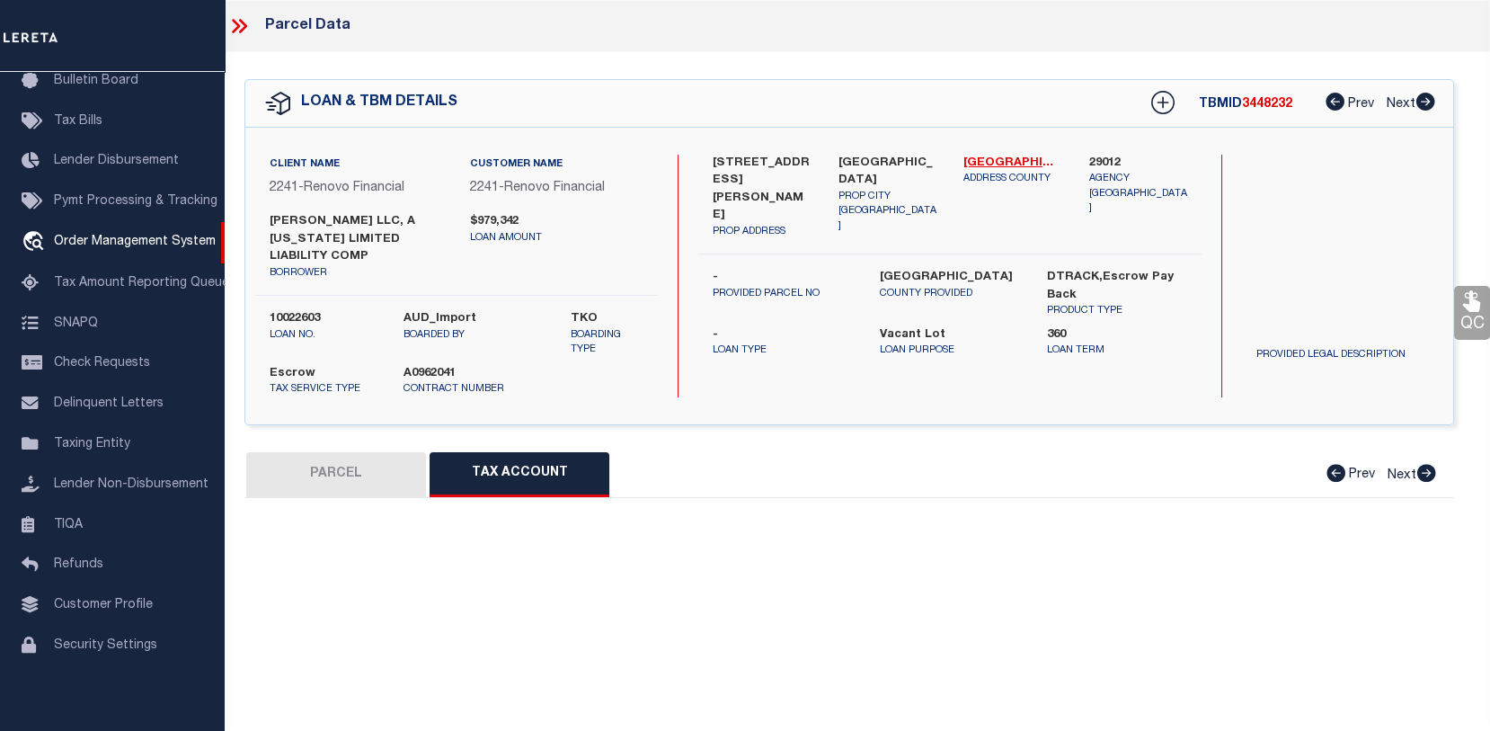
select select "100"
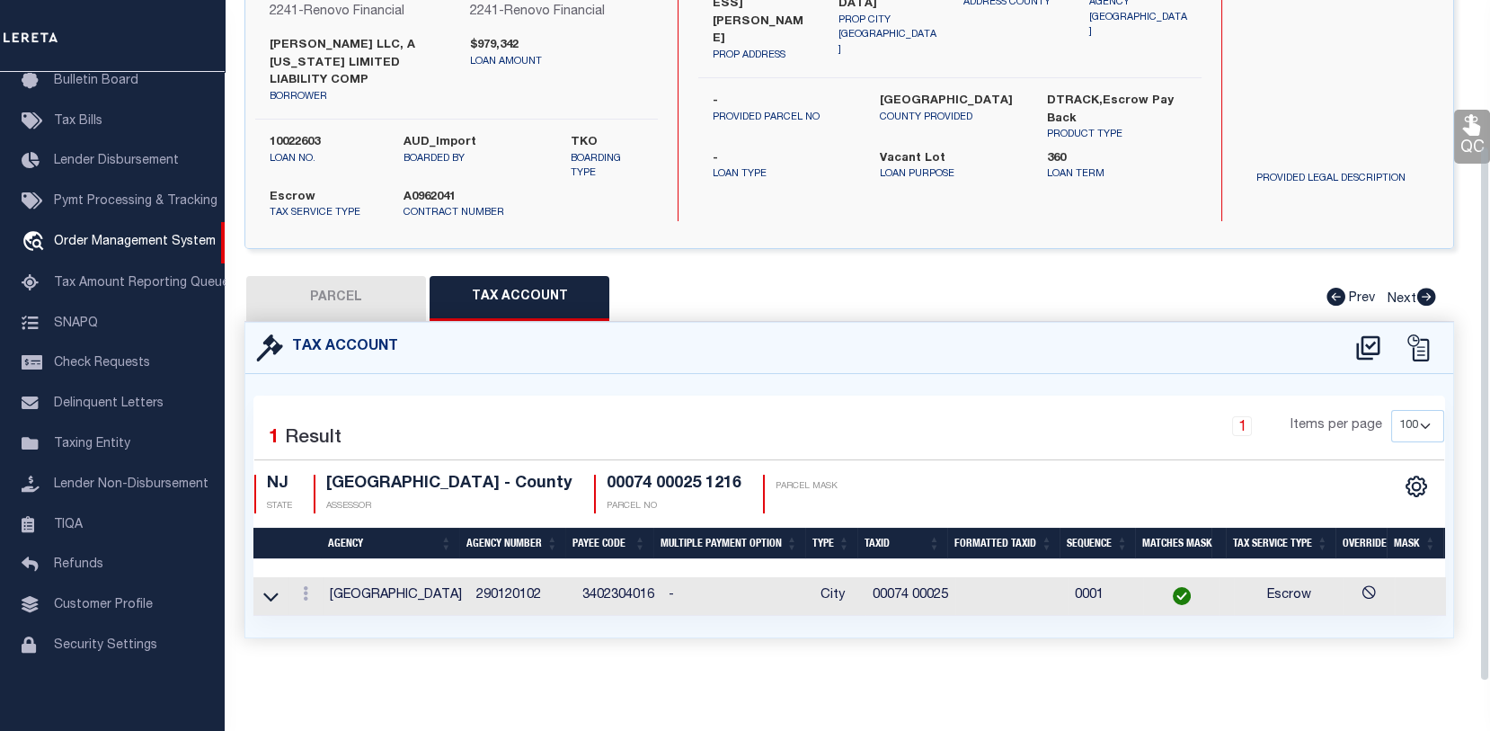
scroll to position [185, 0]
